Goal: Obtain resource: Download file/media

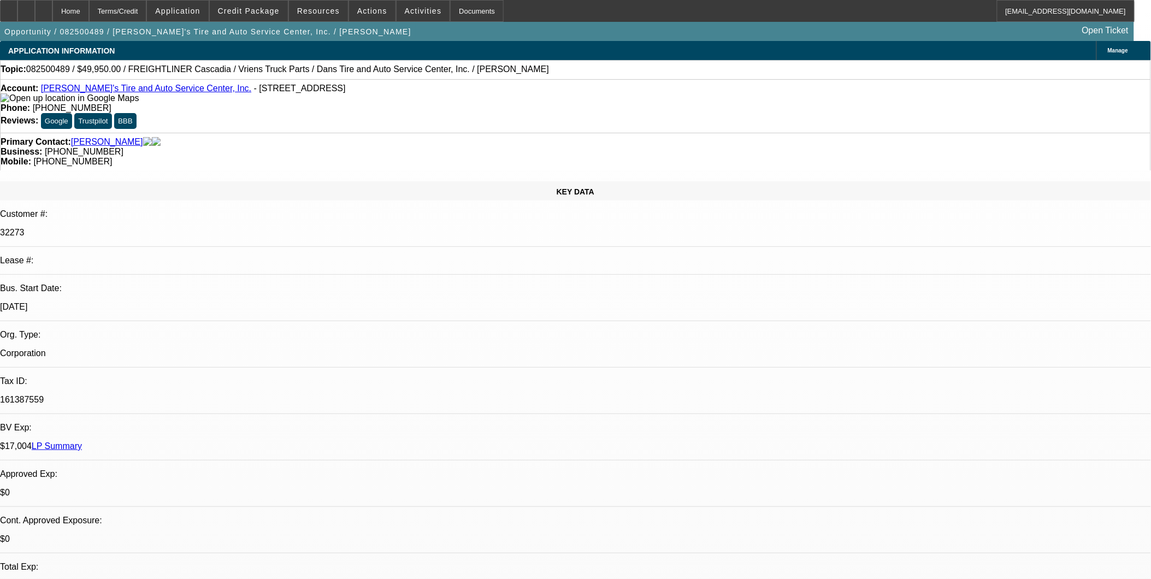
select select "0"
select select "0.1"
select select "0"
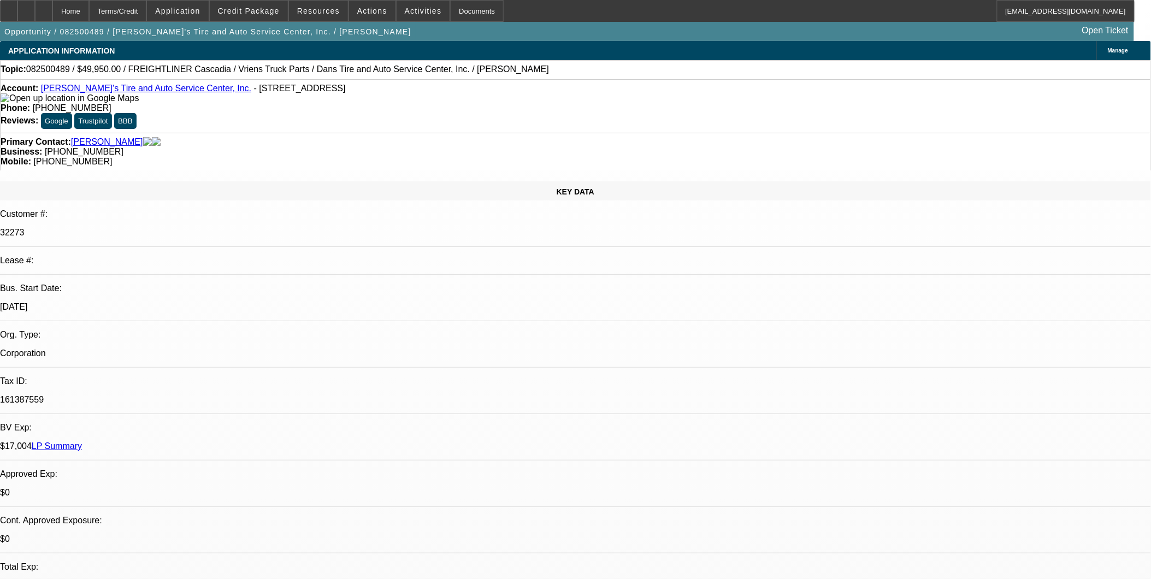
select select "0.1"
select select "0"
select select "0.1"
select select "0"
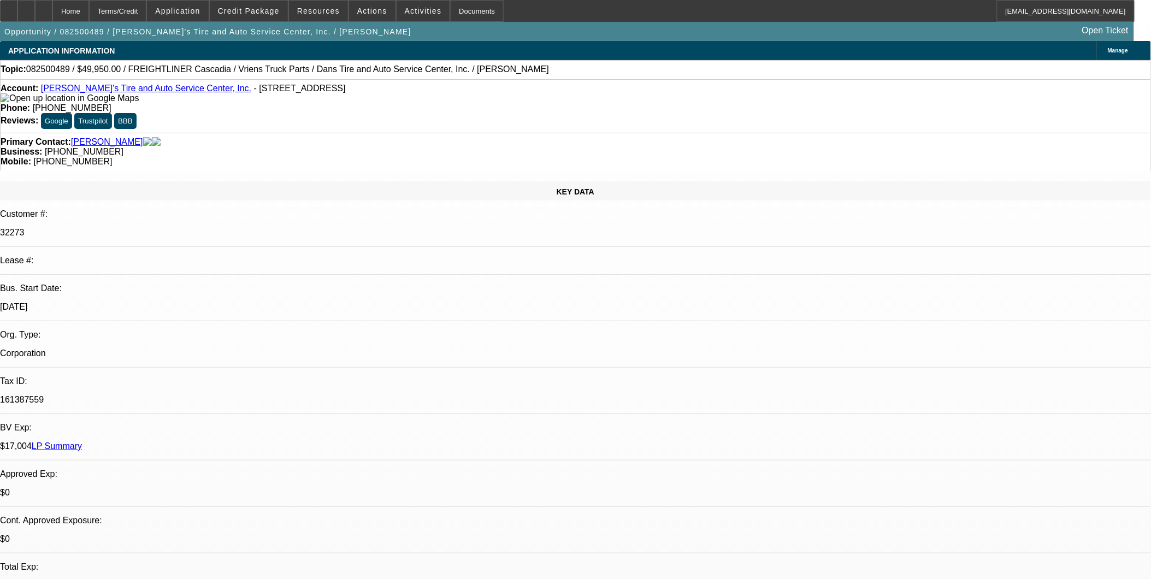
select select "0"
select select "0.1"
select select "1"
select select "3"
select select "4"
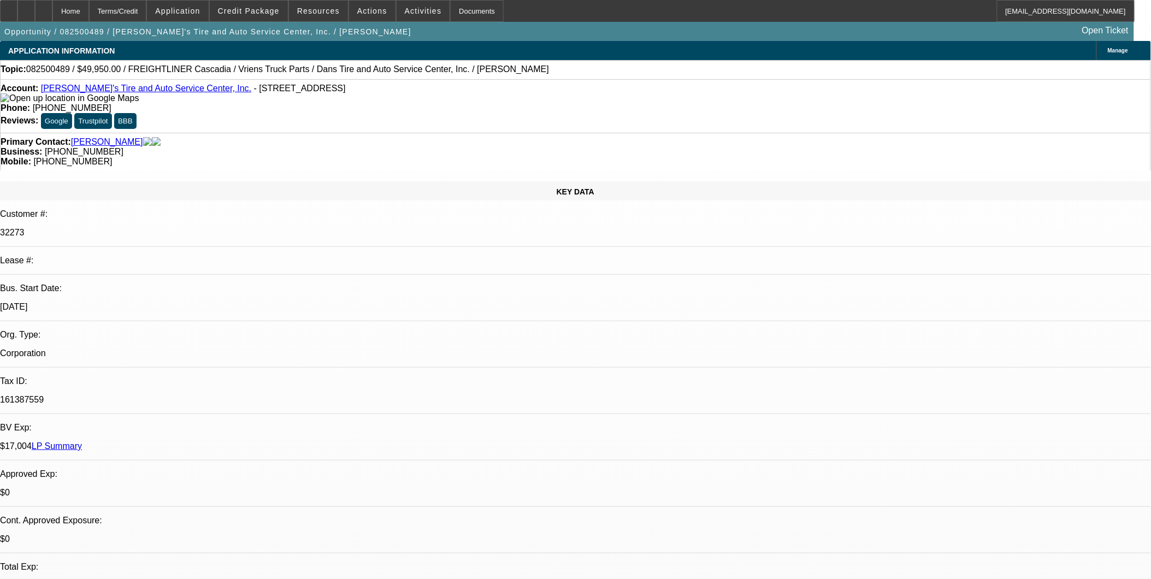
select select "1"
select select "3"
select select "4"
select select "1"
select select "3"
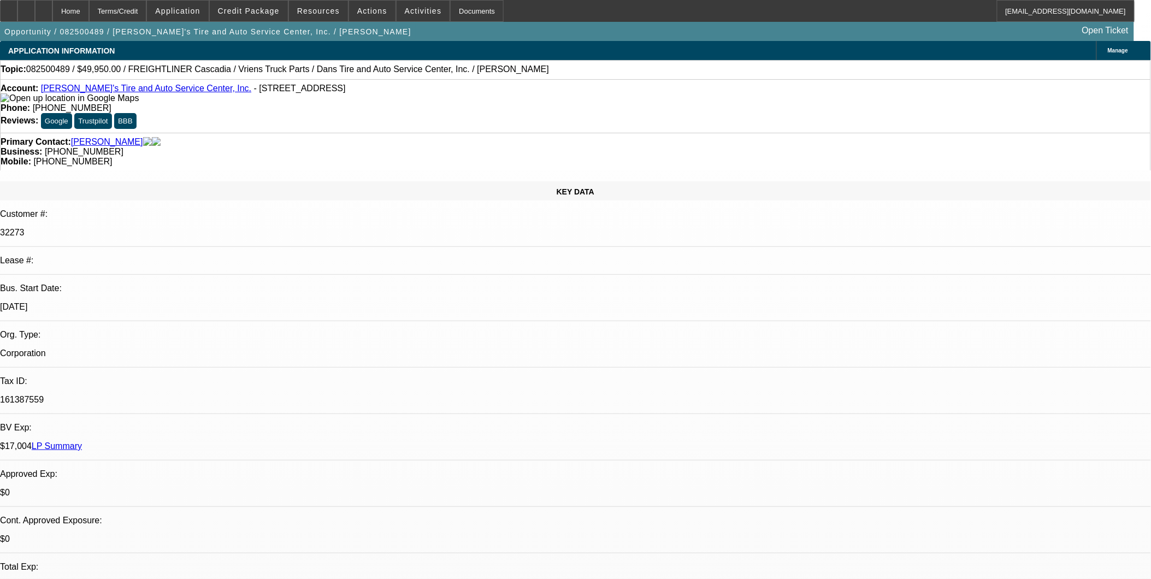
select select "4"
select select "1"
select select "2"
select select "4"
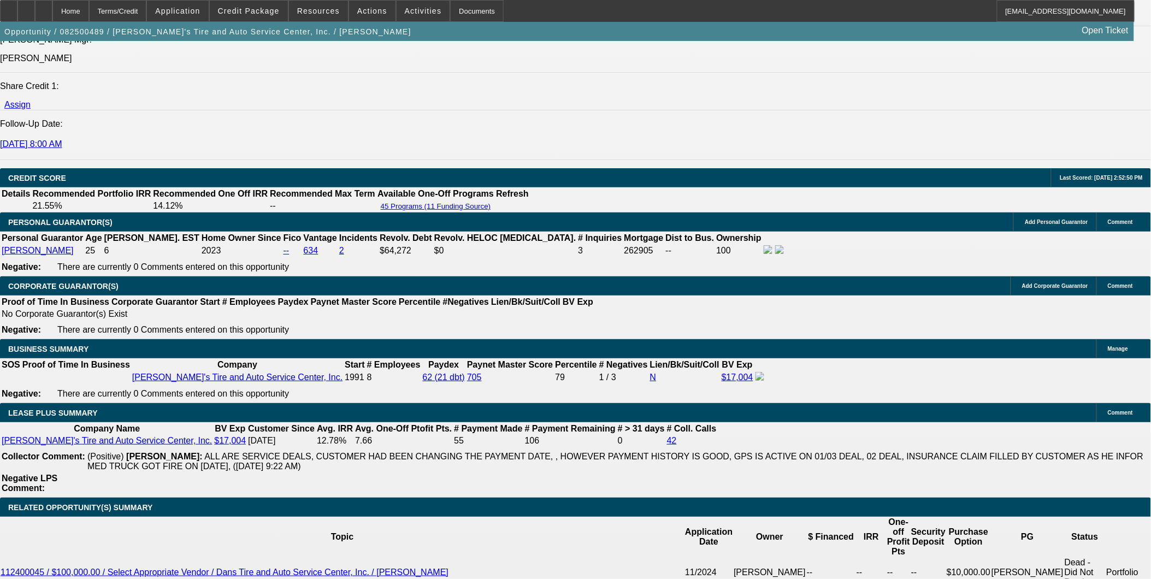
scroll to position [1457, 0]
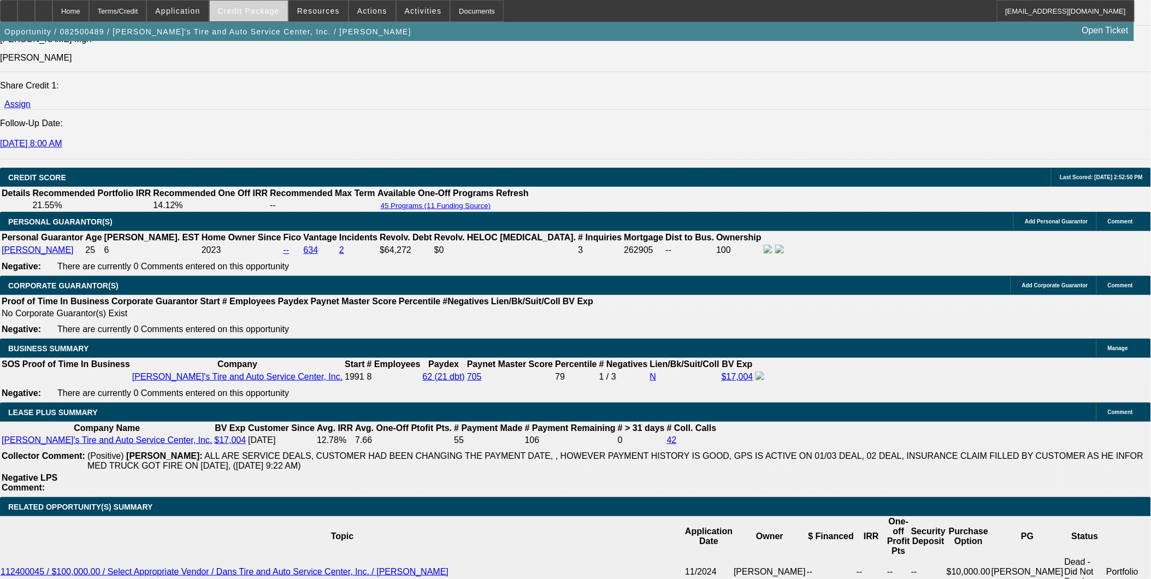
click at [253, 9] on span "Credit Package" at bounding box center [249, 11] width 62 height 9
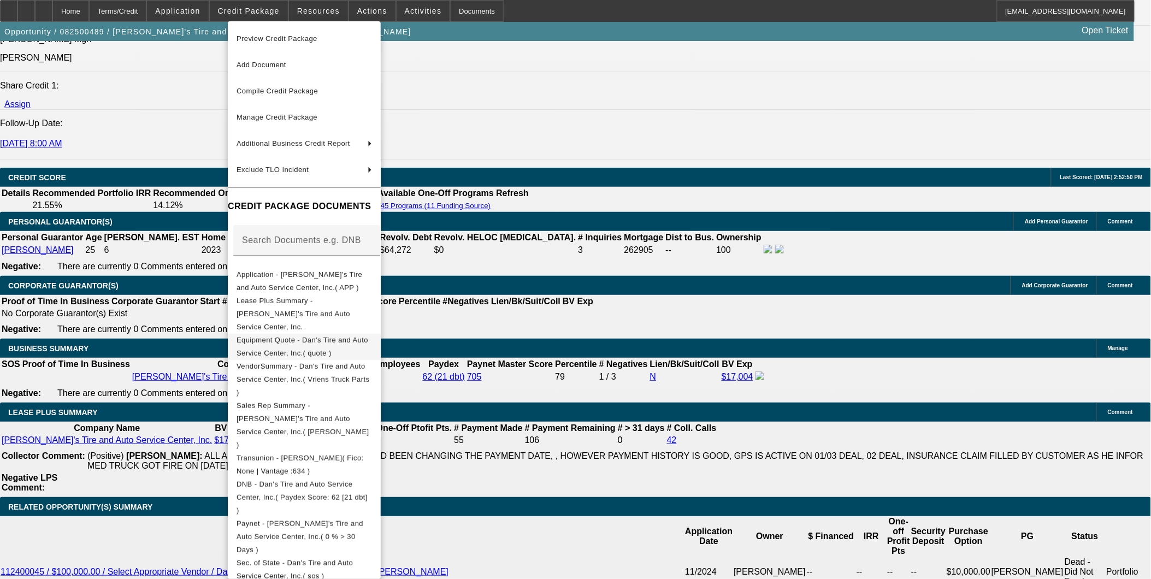
click at [346, 336] on span "Equipment Quote - Dan's Tire and Auto Service Center, Inc.( quote )" at bounding box center [303, 346] width 132 height 21
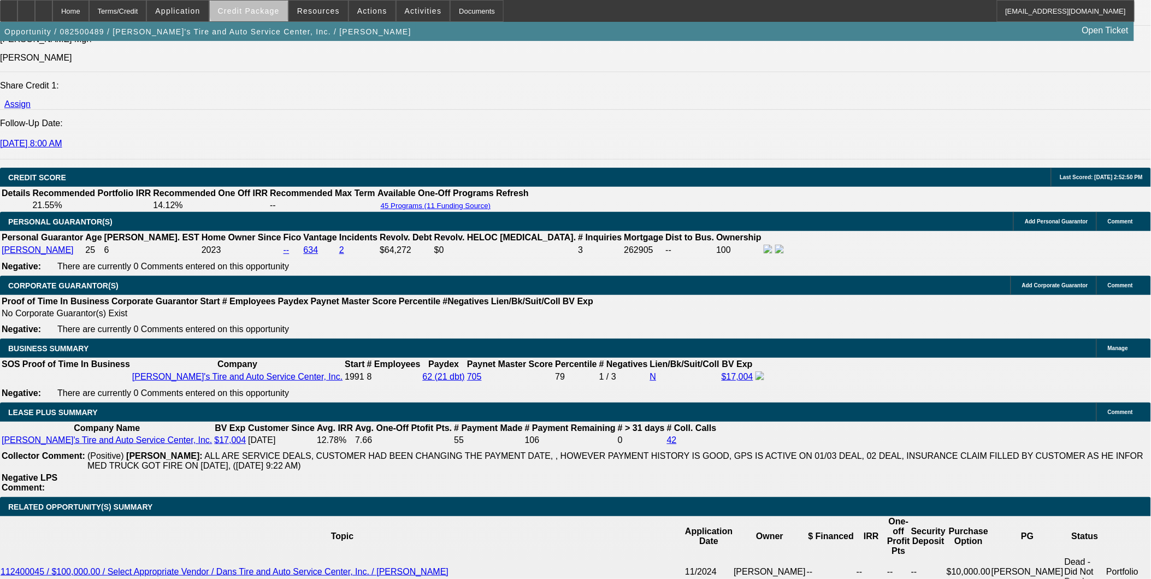
click at [269, 7] on button "Credit Package" at bounding box center [249, 11] width 78 height 21
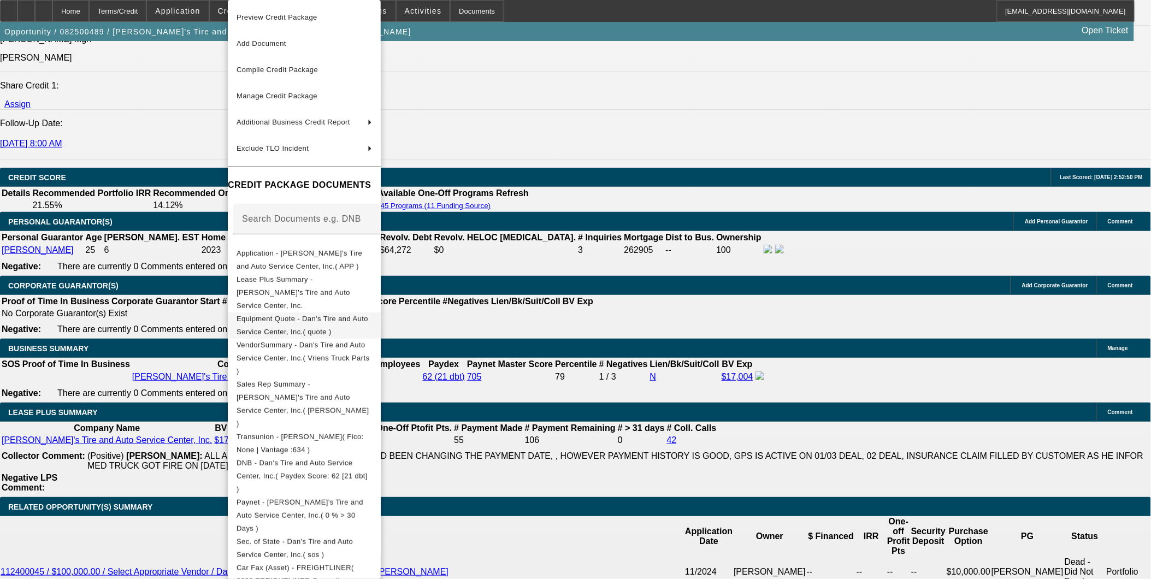
click at [346, 313] on span "Equipment Quote - Dan's Tire and Auto Service Center, Inc.( quote )" at bounding box center [305, 326] width 136 height 26
